Goal: Communication & Community: Answer question/provide support

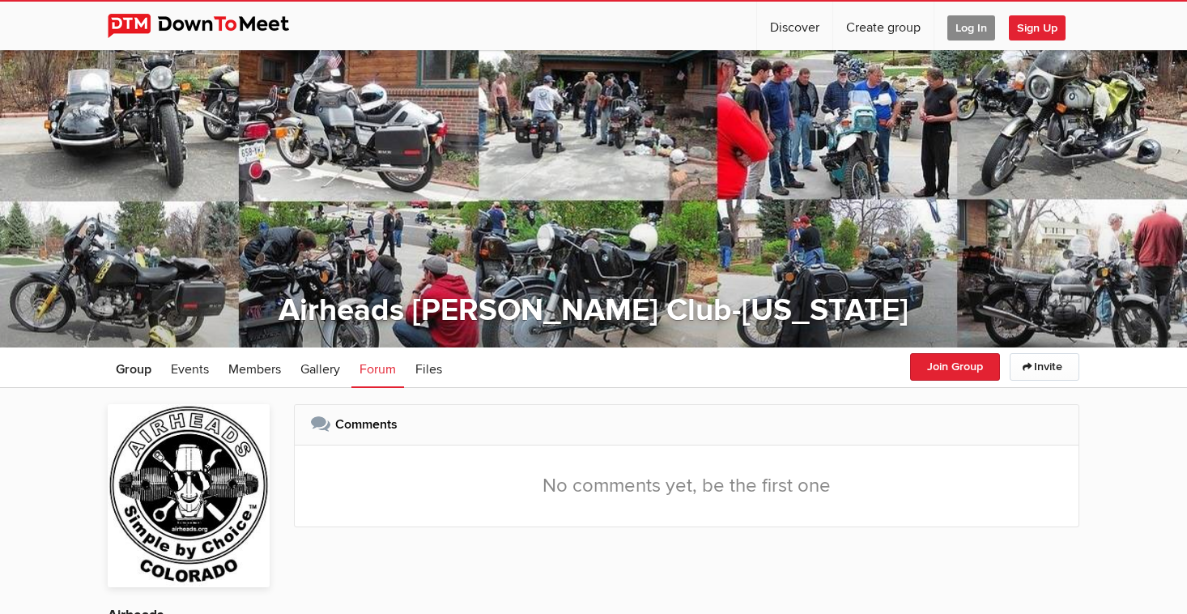
click at [970, 26] on span "Log In" at bounding box center [972, 27] width 48 height 25
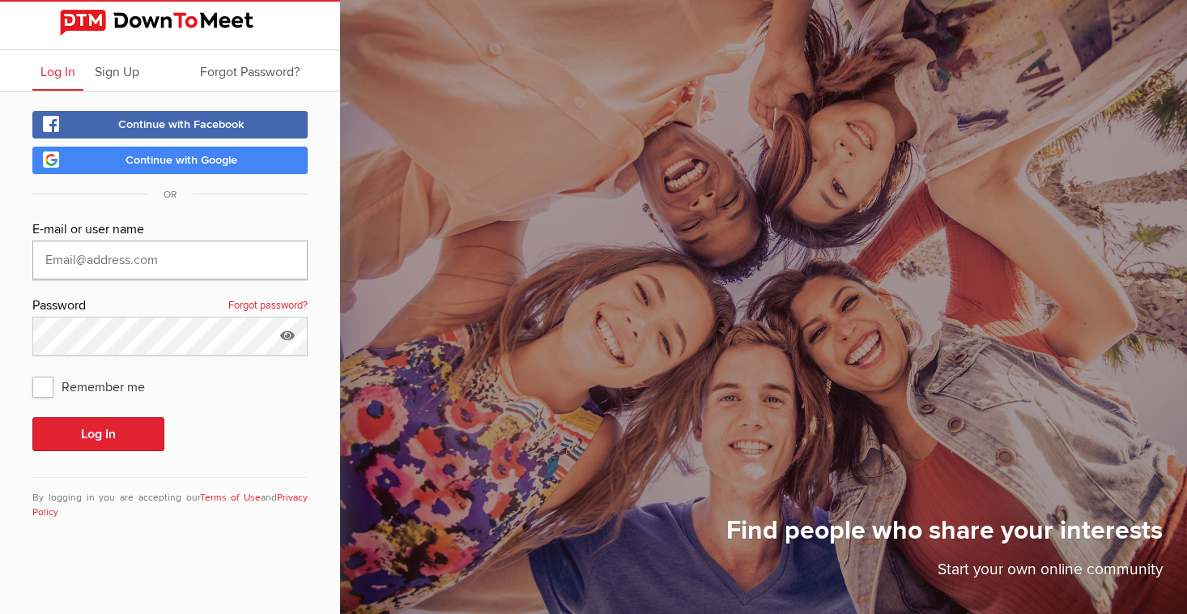
type input "[EMAIL_ADDRESS][DOMAIN_NAME]"
click at [87, 443] on button "Log In" at bounding box center [98, 434] width 132 height 34
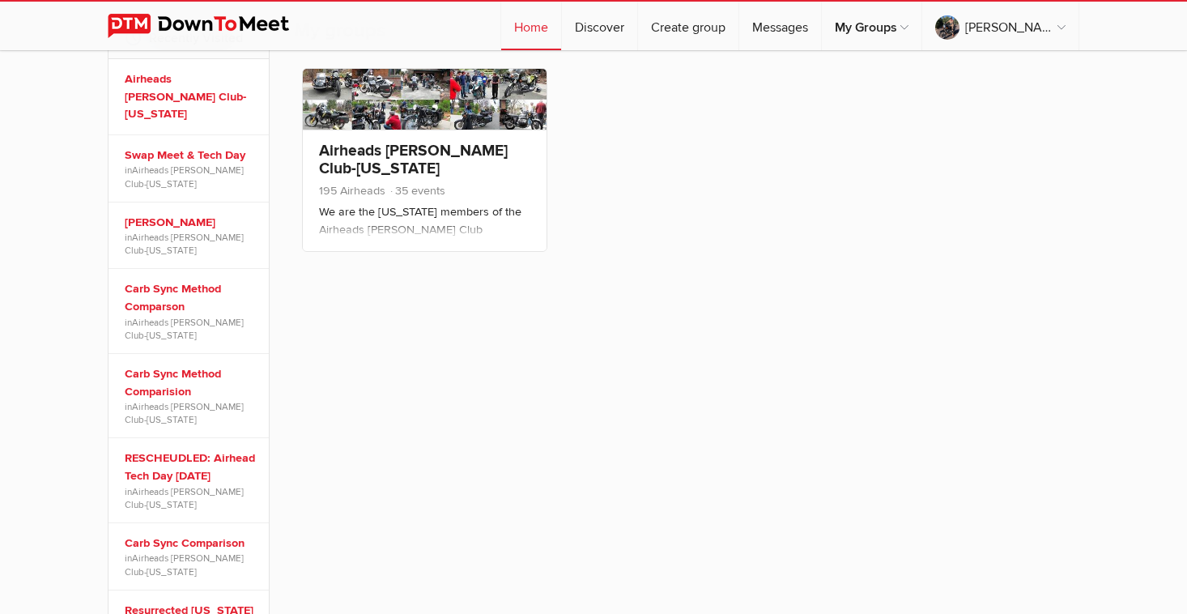
scroll to position [279, 0]
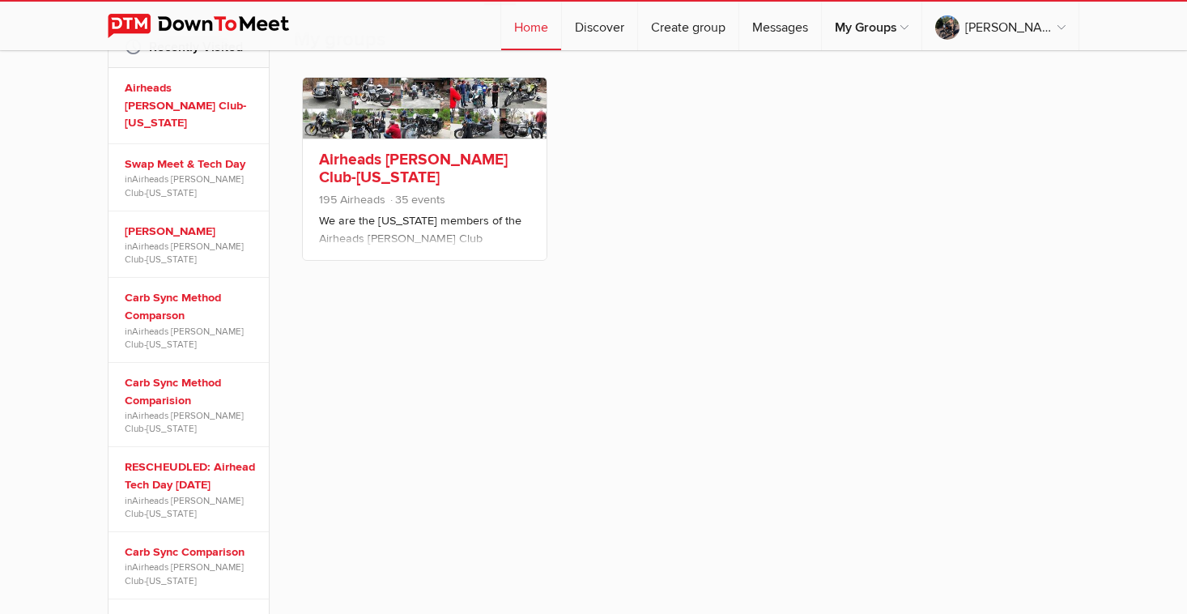
click at [353, 173] on link "Airheads [PERSON_NAME] Club-[US_STATE]" at bounding box center [413, 168] width 189 height 37
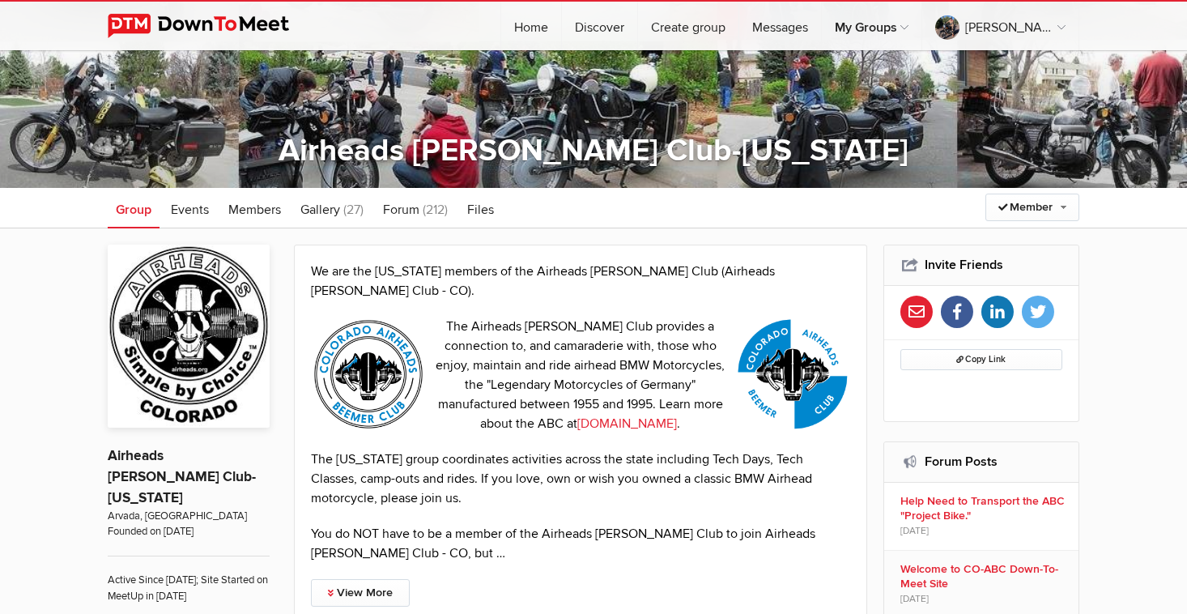
scroll to position [168, 0]
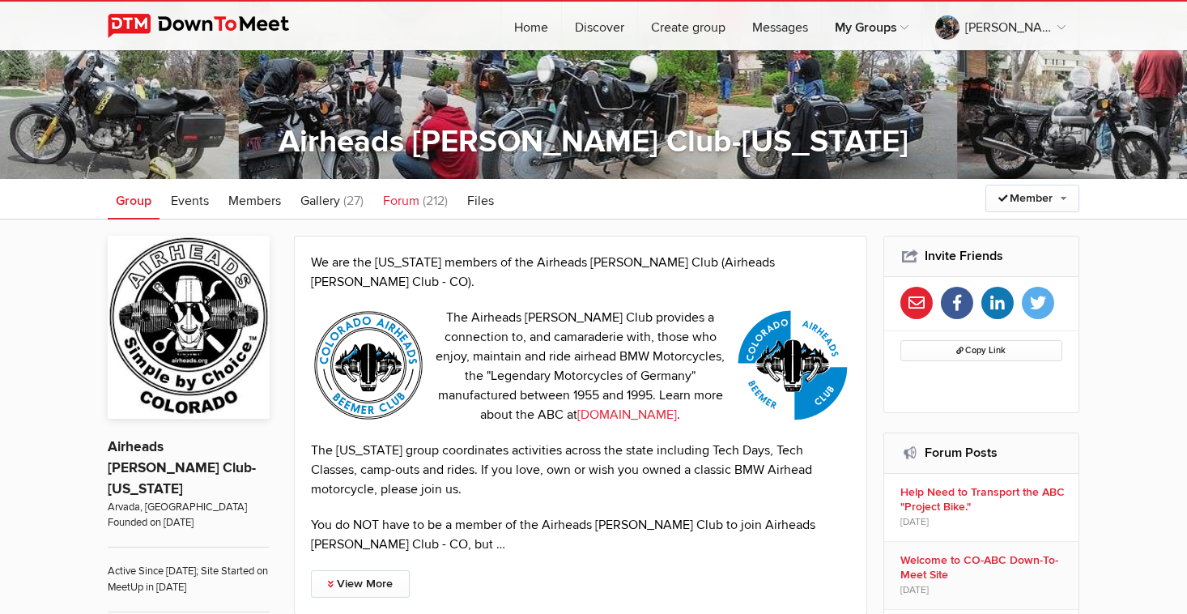
click at [421, 207] on link "Forum (212)" at bounding box center [415, 199] width 81 height 40
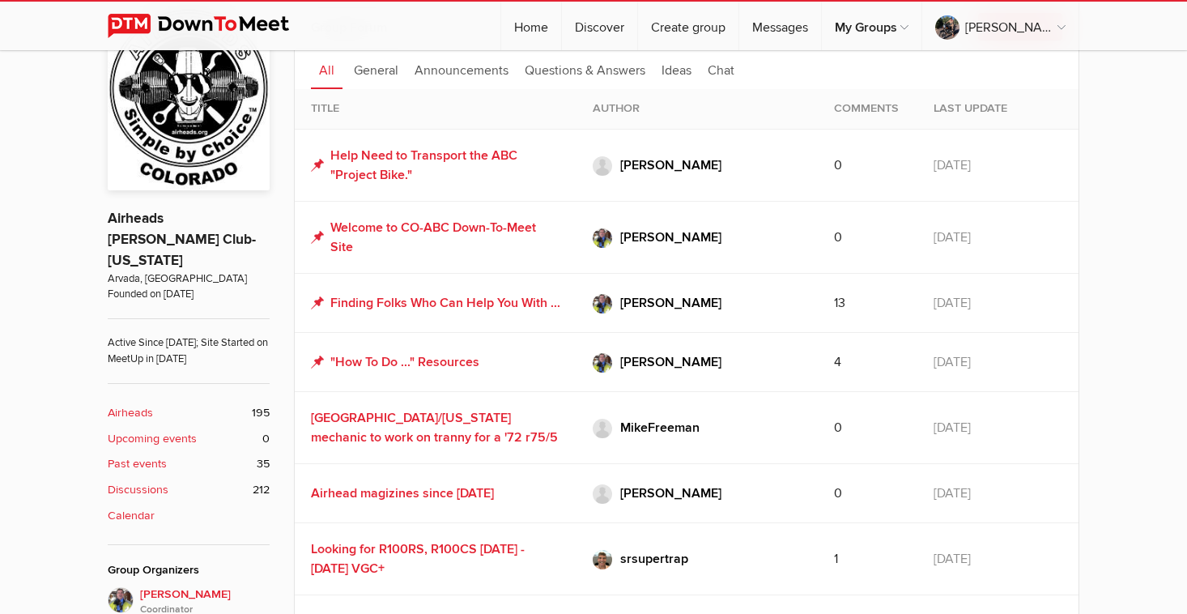
scroll to position [414, 0]
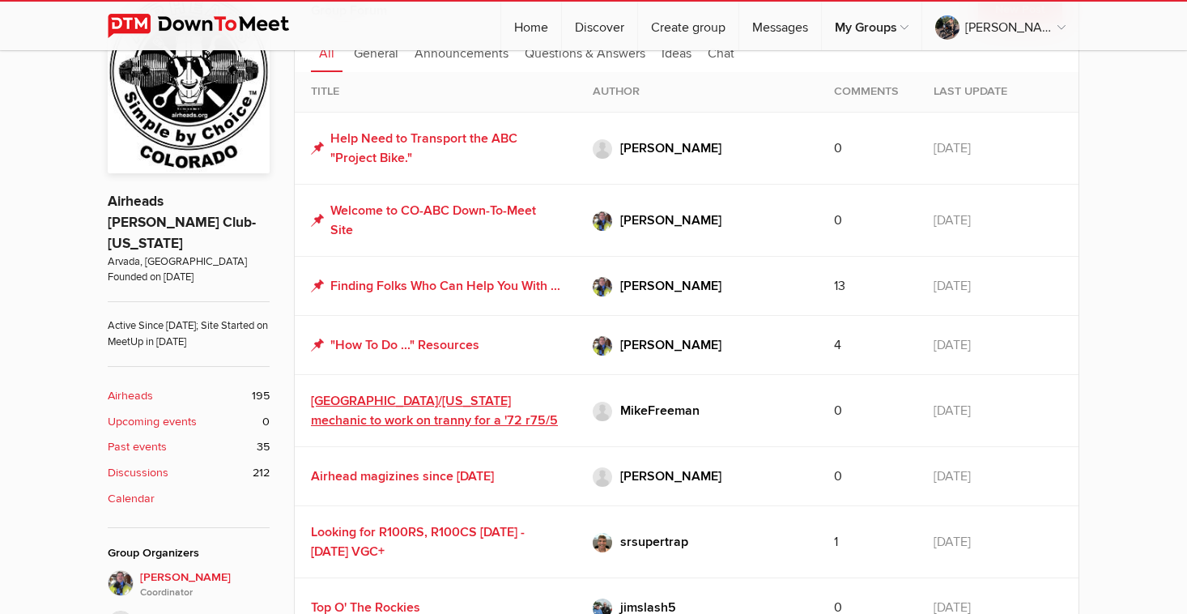
click at [432, 417] on link "[GEOGRAPHIC_DATA]/[US_STATE] mechanic to work on tranny for a '72 r75/5" at bounding box center [434, 411] width 247 height 36
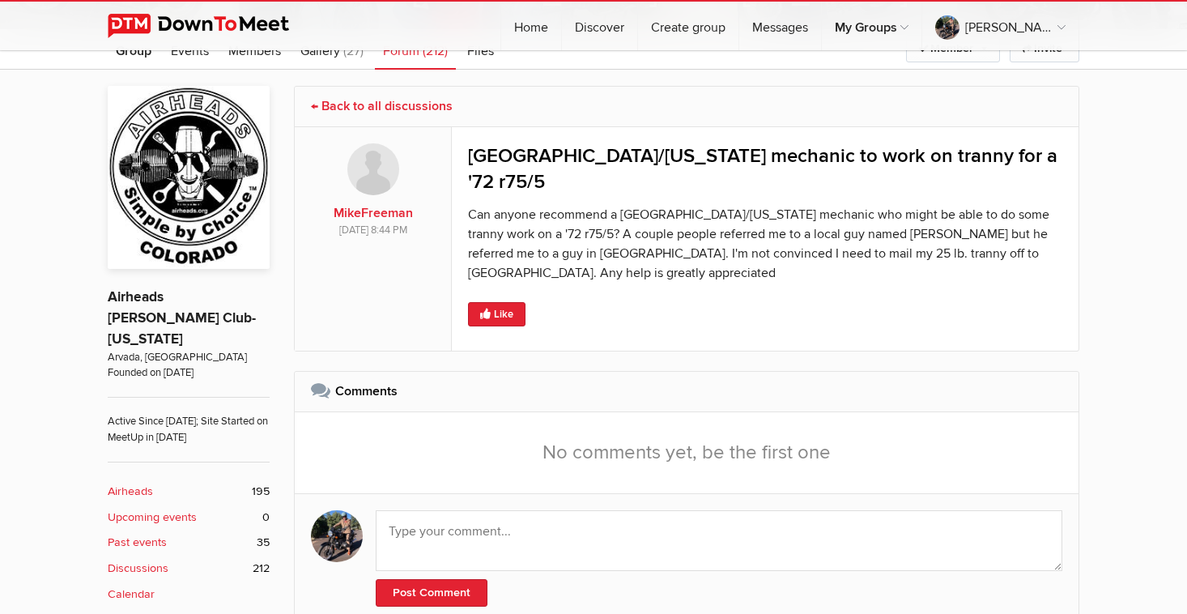
scroll to position [317, 0]
click at [552, 511] on textarea at bounding box center [719, 541] width 687 height 61
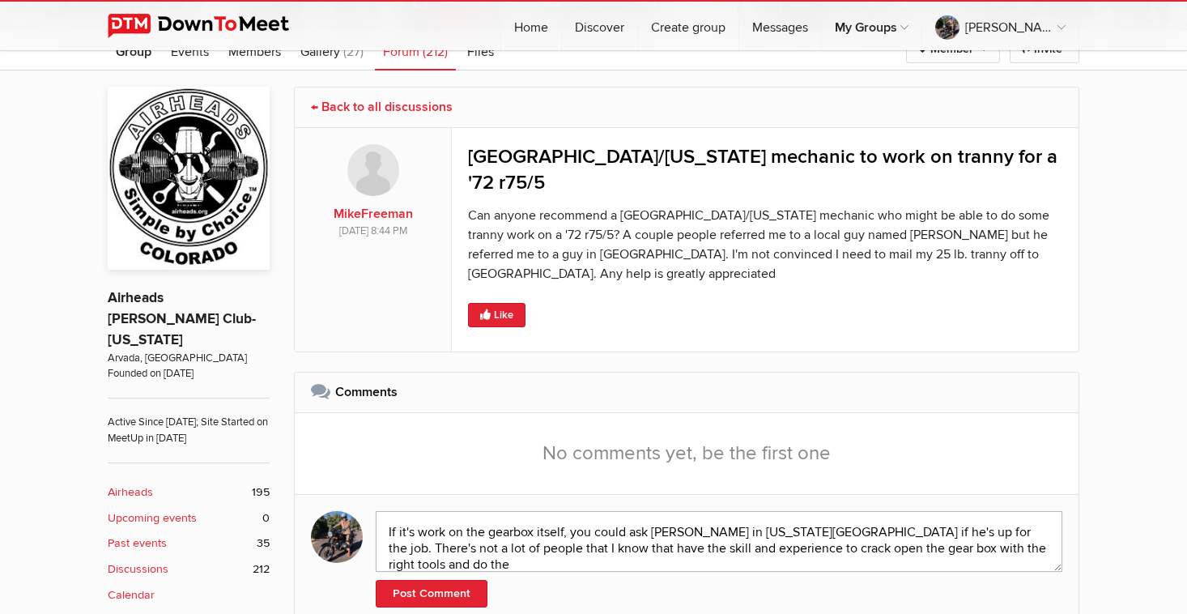
scroll to position [2, 0]
click at [980, 511] on textarea "If it's work on the gearbox itself, you could ask [PERSON_NAME] in [US_STATE][G…" at bounding box center [719, 547] width 687 height 73
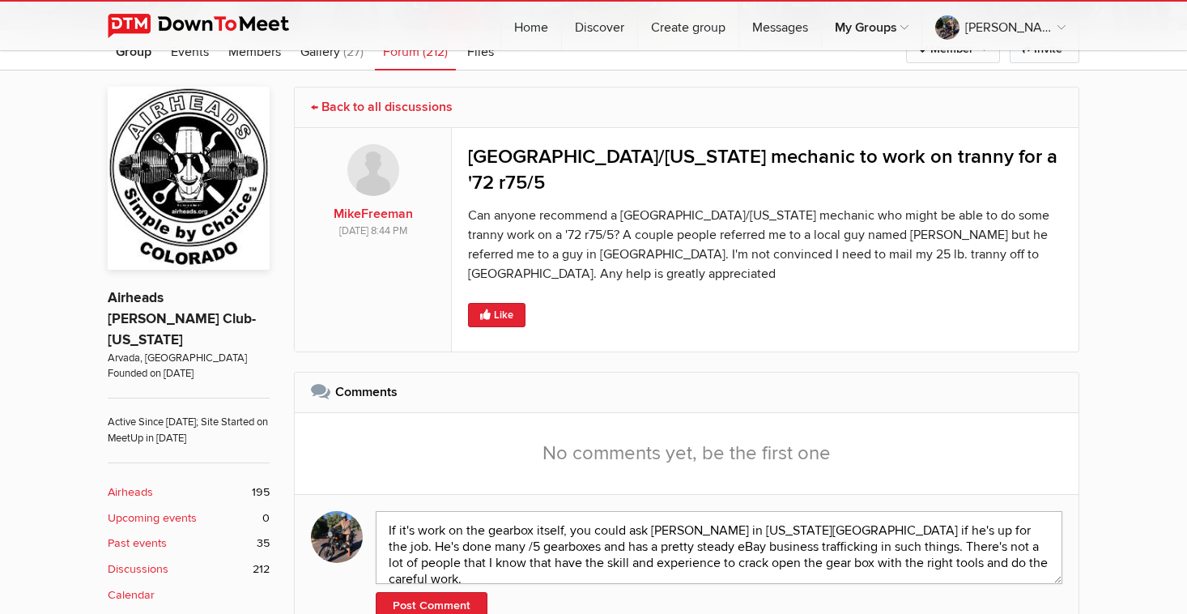
click at [1031, 518] on textarea "If it's work on the gearbox itself, you could ask [PERSON_NAME] in [US_STATE][G…" at bounding box center [719, 547] width 687 height 73
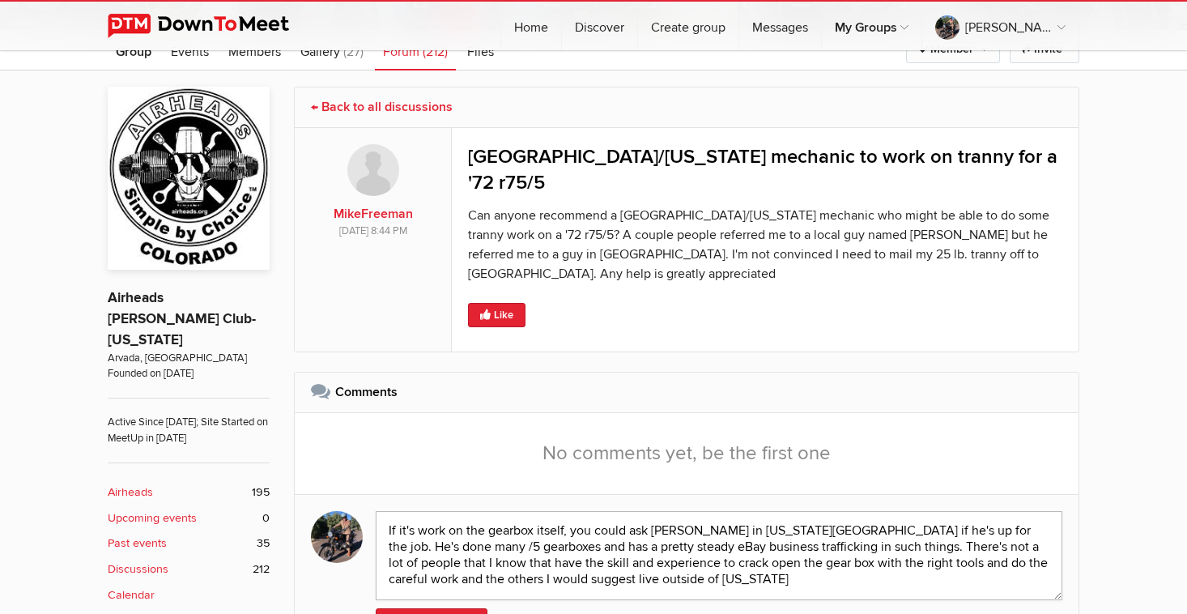
click at [705, 536] on textarea "If it's work on the gearbox itself, you could ask [PERSON_NAME] in [US_STATE][G…" at bounding box center [719, 555] width 687 height 89
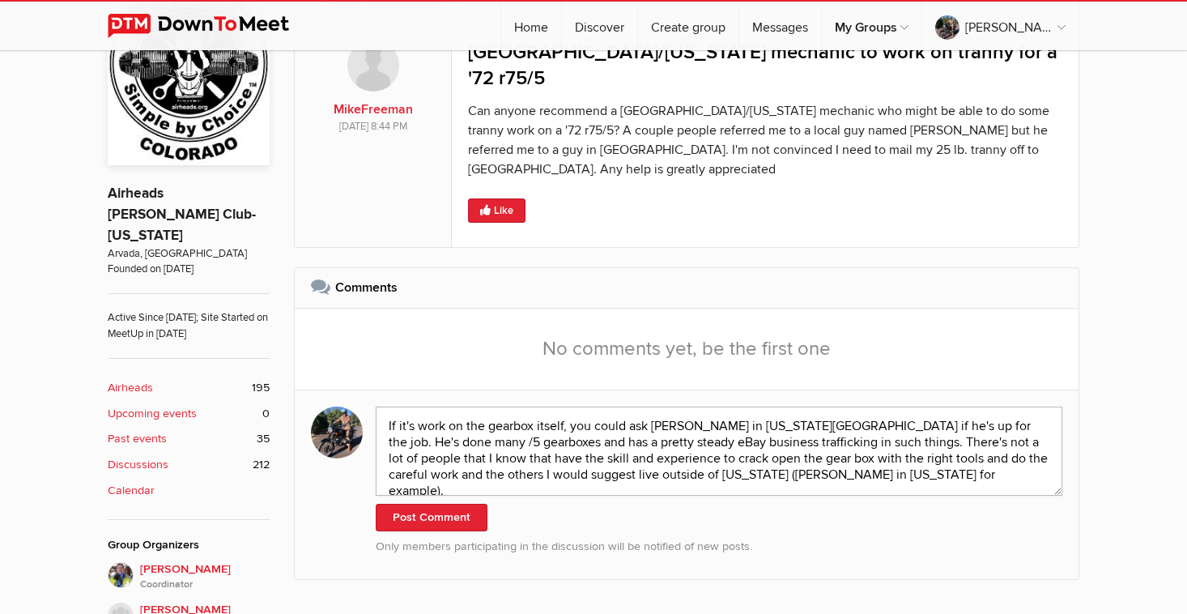
scroll to position [431, 0]
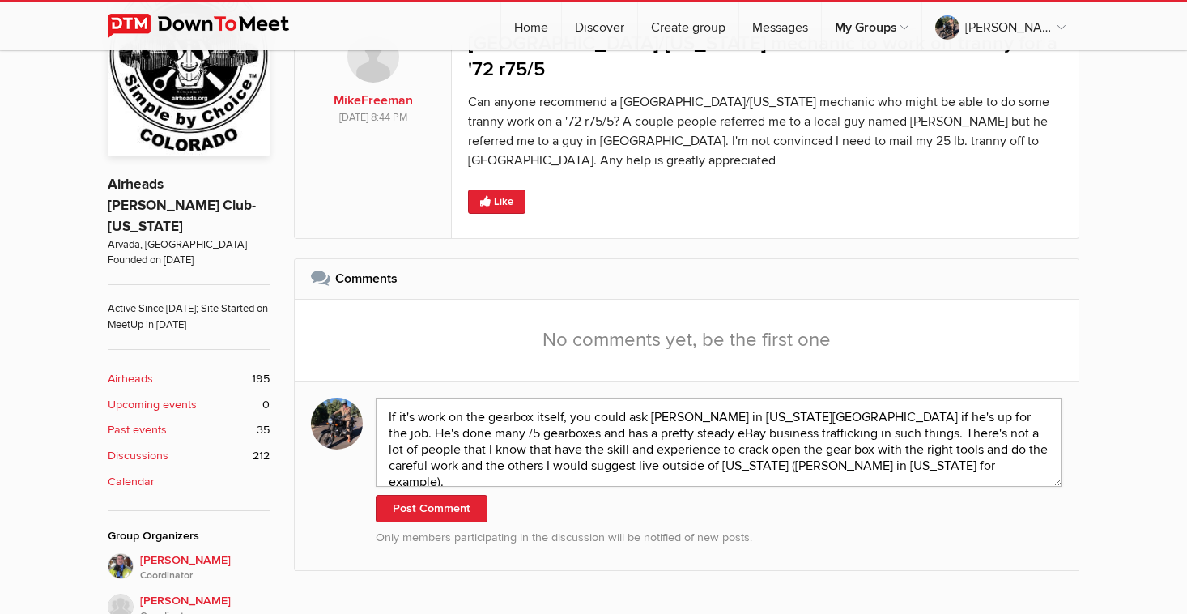
click at [973, 398] on textarea "If it's work on the gearbox itself, you could ask [PERSON_NAME] in [US_STATE][G…" at bounding box center [719, 442] width 687 height 89
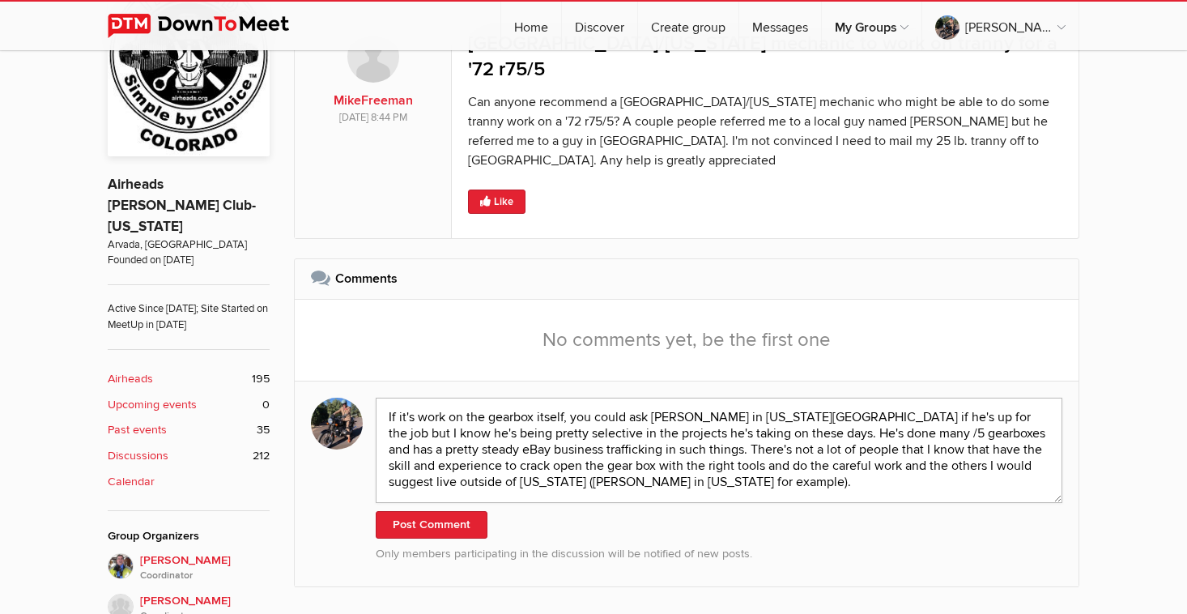
click at [542, 398] on textarea "If it's work on the gearbox itself, you could ask [PERSON_NAME] in [US_STATE][G…" at bounding box center [719, 450] width 687 height 105
click at [690, 398] on textarea "If it's work on the gearbox itself, you could ask [PERSON_NAME] in [US_STATE][G…" at bounding box center [719, 450] width 687 height 105
click at [647, 420] on textarea "If it's work on the gearbox itself, you could ask [PERSON_NAME] in [US_STATE][G…" at bounding box center [719, 450] width 687 height 105
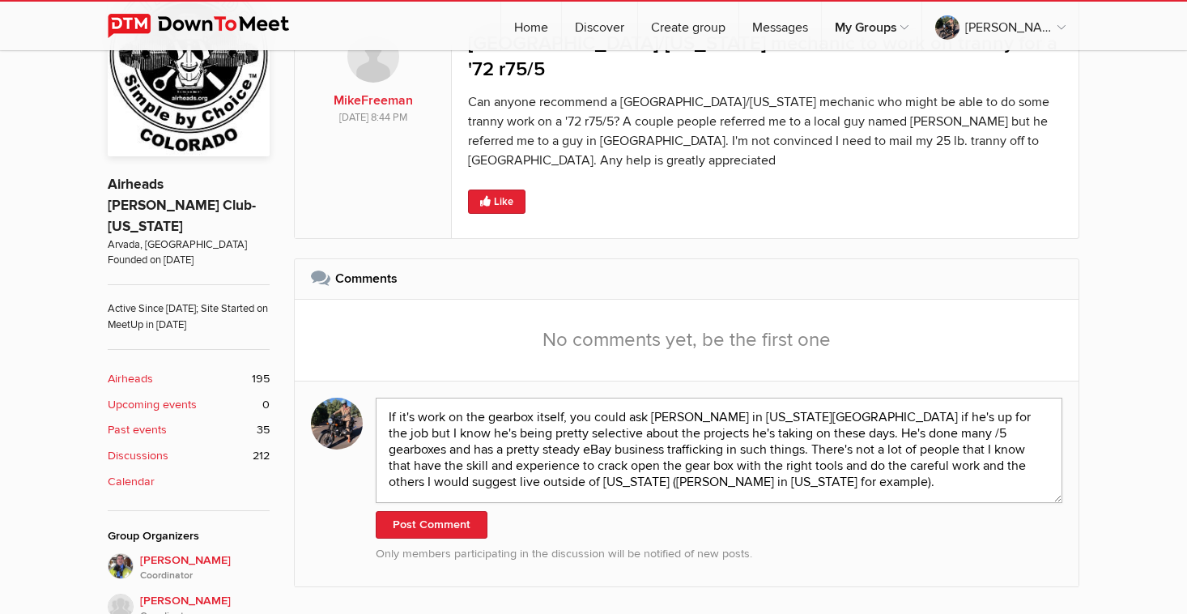
click at [676, 398] on textarea "If it's work on the gearbox itself, you could ask [PERSON_NAME] in [US_STATE][G…" at bounding box center [719, 450] width 687 height 105
click at [843, 398] on textarea "If it's work on the gearbox itself, you could ask [PERSON_NAME] in [US_STATE][G…" at bounding box center [719, 450] width 687 height 105
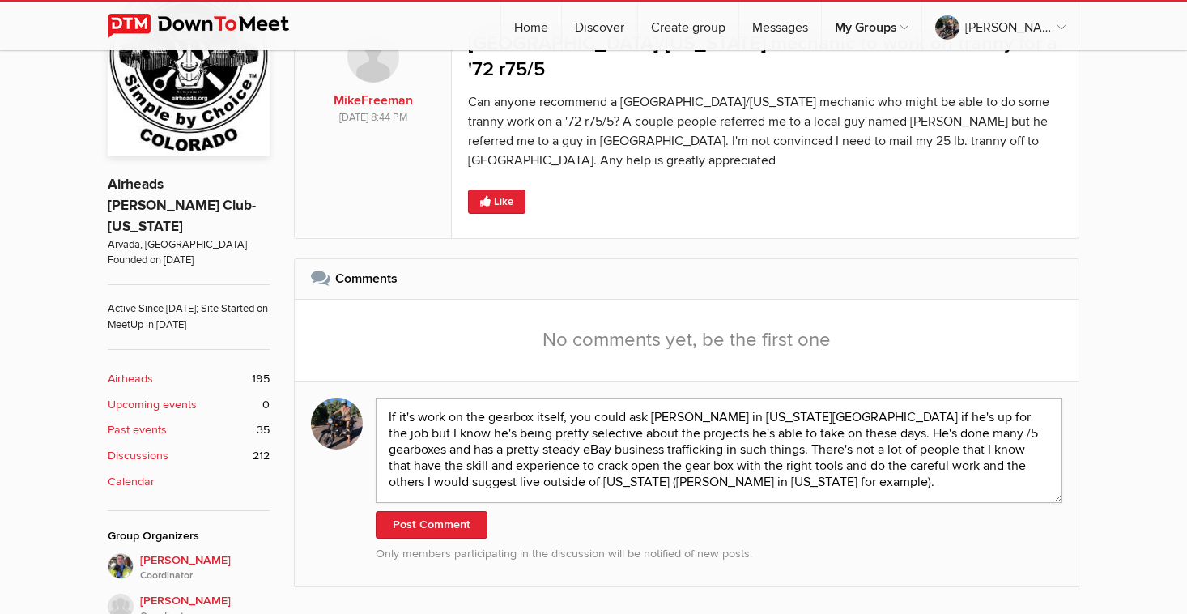
click at [843, 398] on textarea "If it's work on the gearbox itself, you could ask [PERSON_NAME] in [US_STATE][G…" at bounding box center [719, 450] width 687 height 105
click at [849, 398] on textarea "If it's work on the gearbox itself, you could ask [PERSON_NAME] in [US_STATE][G…" at bounding box center [719, 450] width 687 height 105
drag, startPoint x: 854, startPoint y: 391, endPoint x: 833, endPoint y: 391, distance: 21.1
click at [833, 398] on textarea "If it's work on the gearbox itself, you could ask [PERSON_NAME] in [US_STATE][G…" at bounding box center [719, 450] width 687 height 105
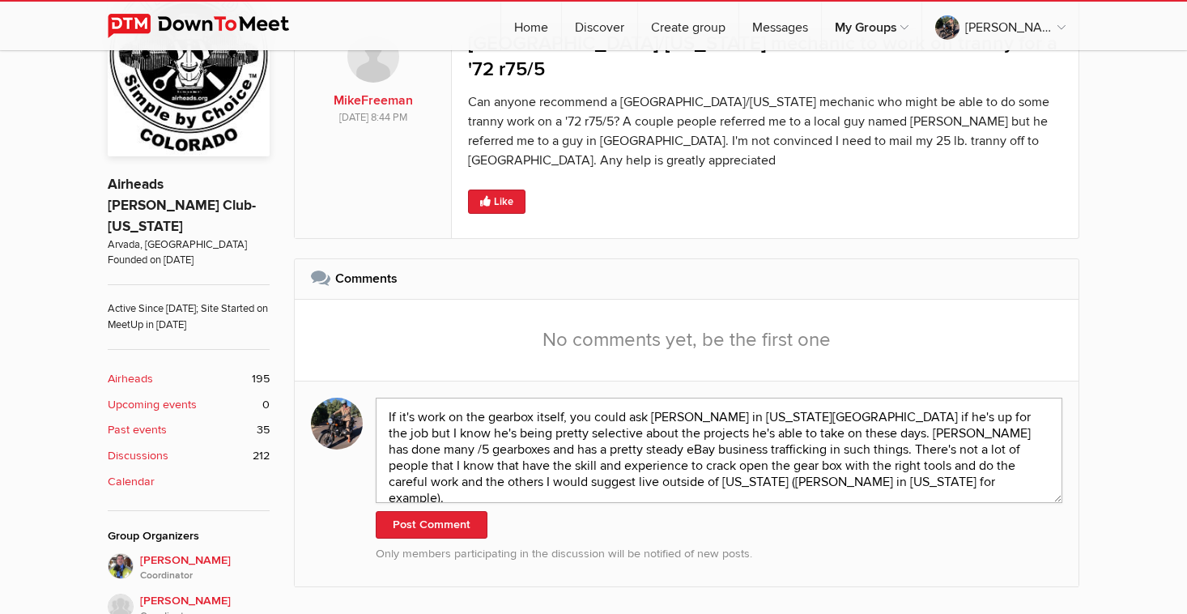
click at [407, 402] on textarea "If it's work on the gearbox itself, you could ask [PERSON_NAME] in [US_STATE][G…" at bounding box center [719, 450] width 687 height 105
drag, startPoint x: 722, startPoint y: 403, endPoint x: 660, endPoint y: 398, distance: 62.5
click at [660, 398] on textarea "If it's work on the gearbox itself, you could ask [PERSON_NAME] in [US_STATE][G…" at bounding box center [719, 450] width 687 height 105
click at [467, 398] on textarea "If it's work on the gearbox itself, you could ask [PERSON_NAME] in [US_STATE][G…" at bounding box center [719, 450] width 687 height 105
click at [466, 421] on textarea "If it's work on just the gearbox itself, you could ask [PERSON_NAME] in [US_STA…" at bounding box center [719, 450] width 687 height 105
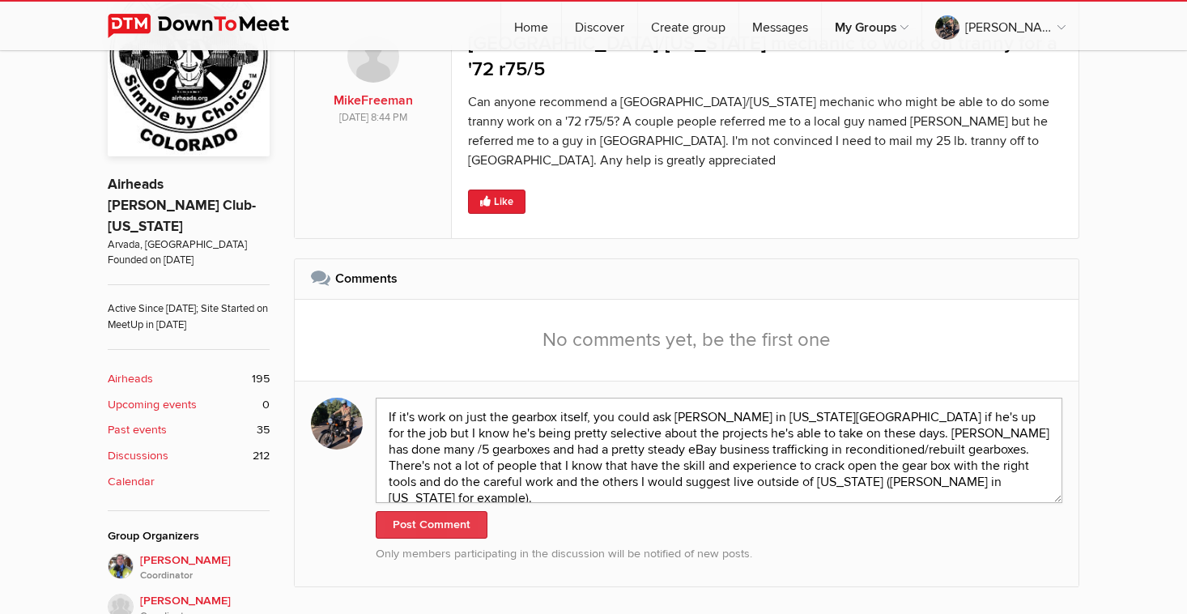
type textarea "If it's work on just the gearbox itself, you could ask [PERSON_NAME] in [US_STA…"
click at [444, 511] on button "Post Comment" at bounding box center [432, 525] width 112 height 28
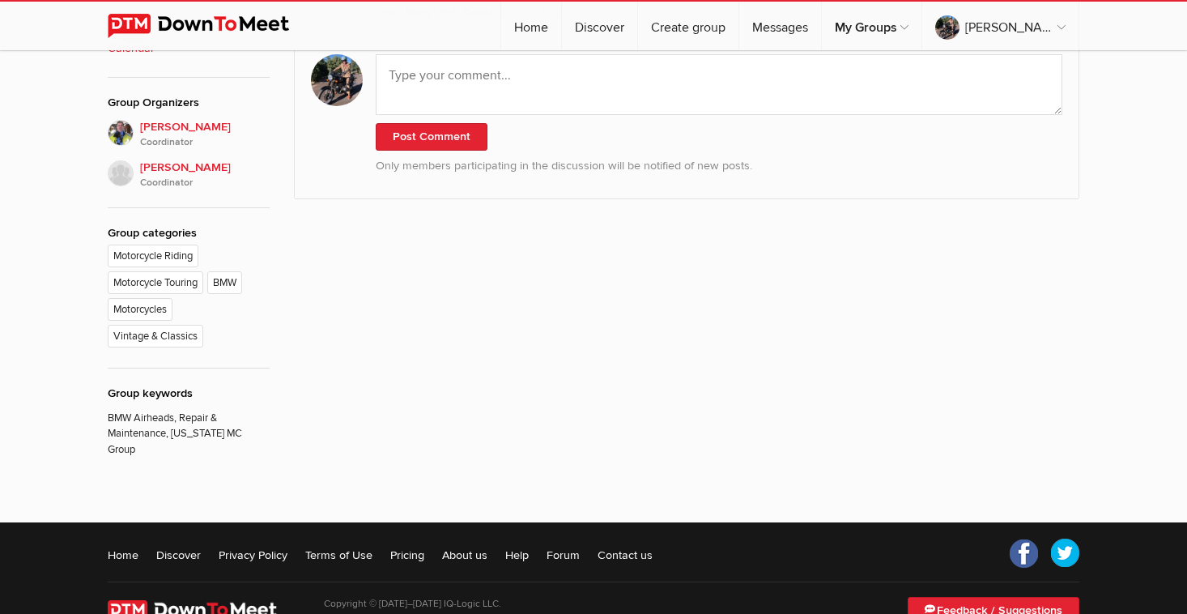
scroll to position [863, 0]
